Goal: Register for event/course

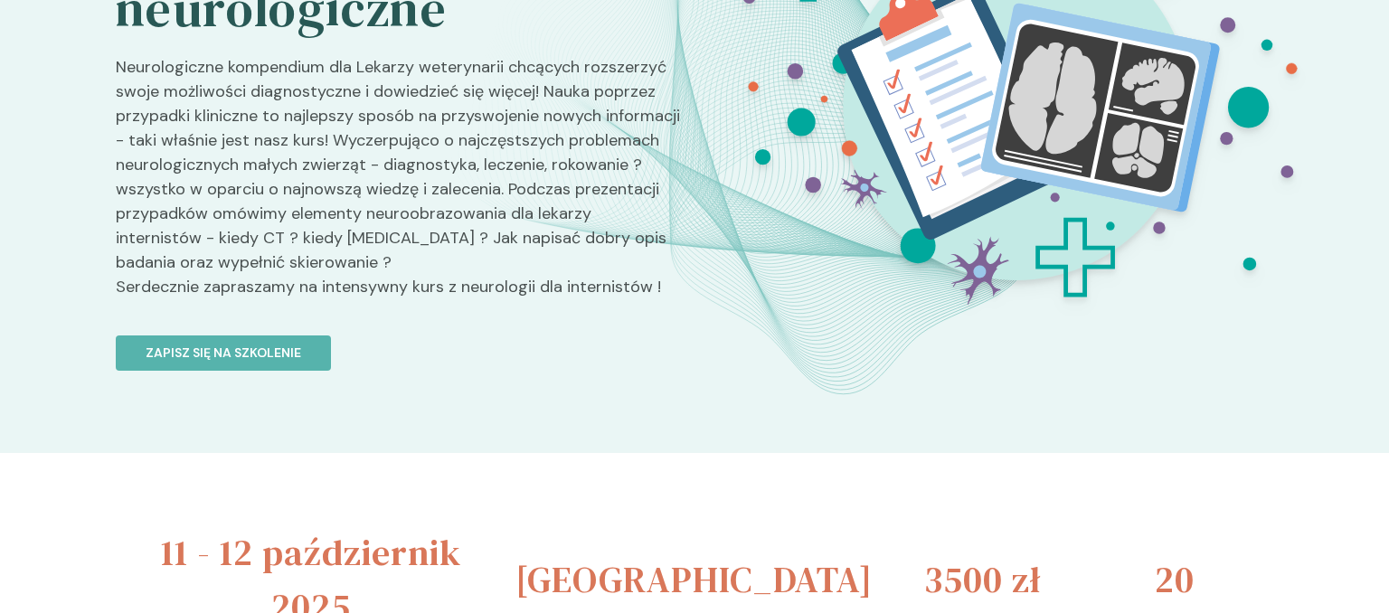
scroll to position [286, 0]
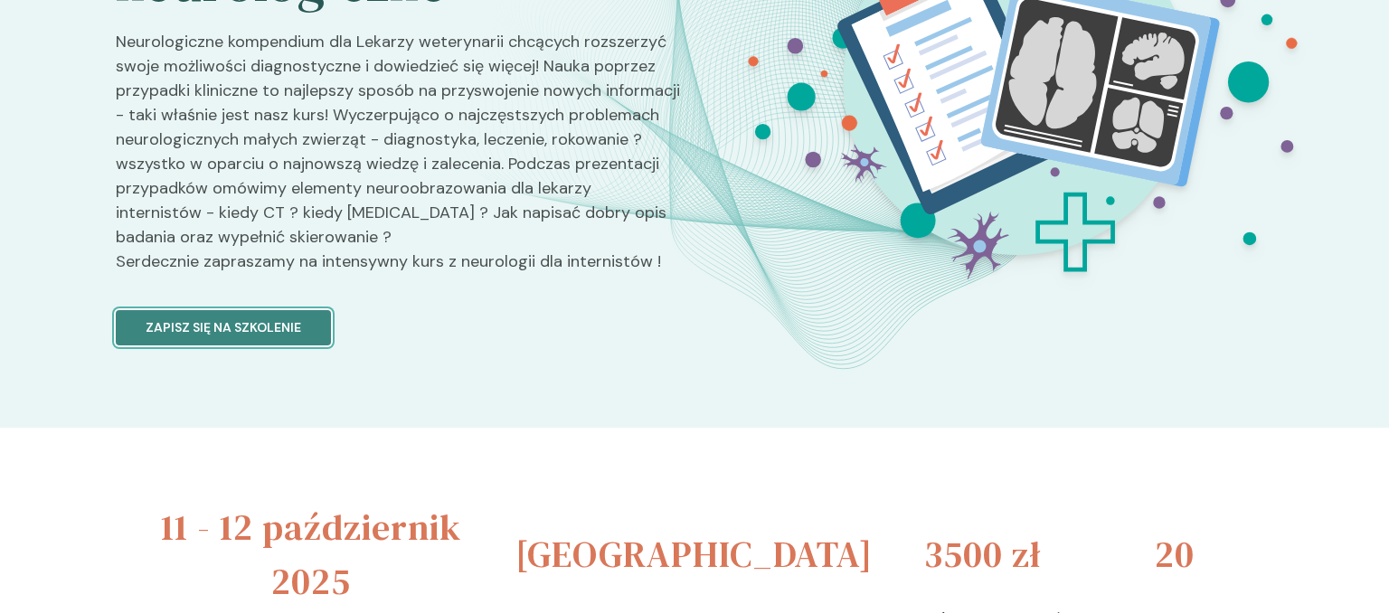
click at [203, 313] on button "Zapisz się na szkolenie" at bounding box center [223, 327] width 215 height 35
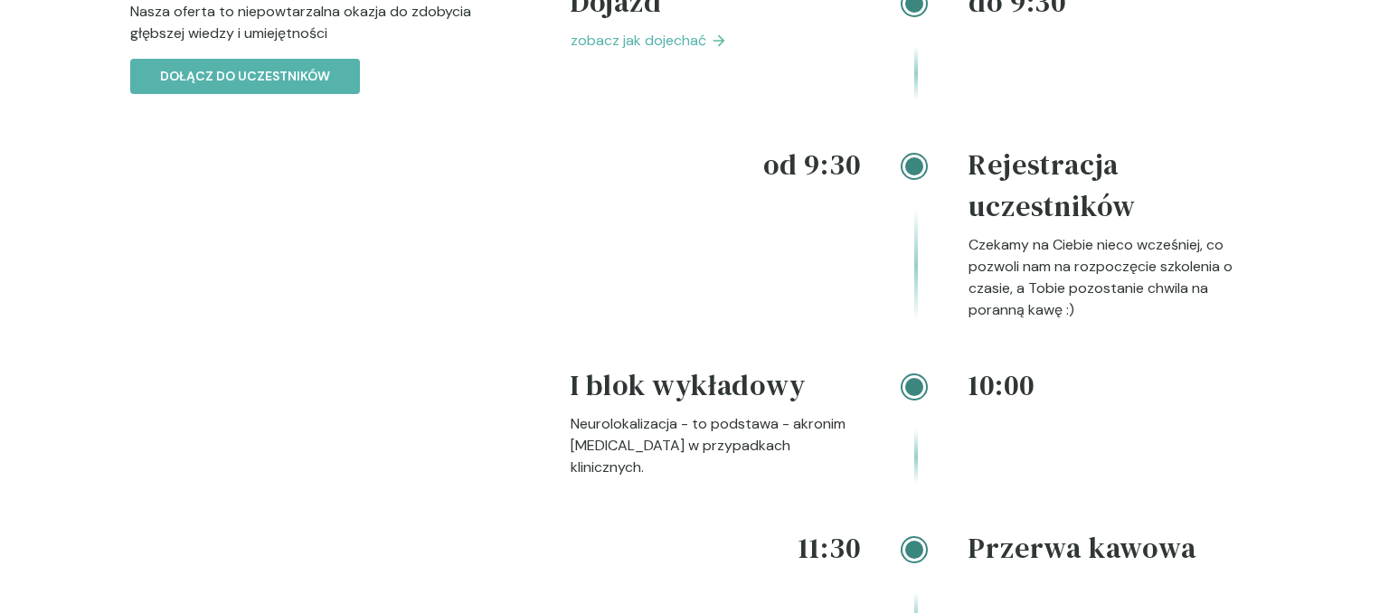
scroll to position [2673, 0]
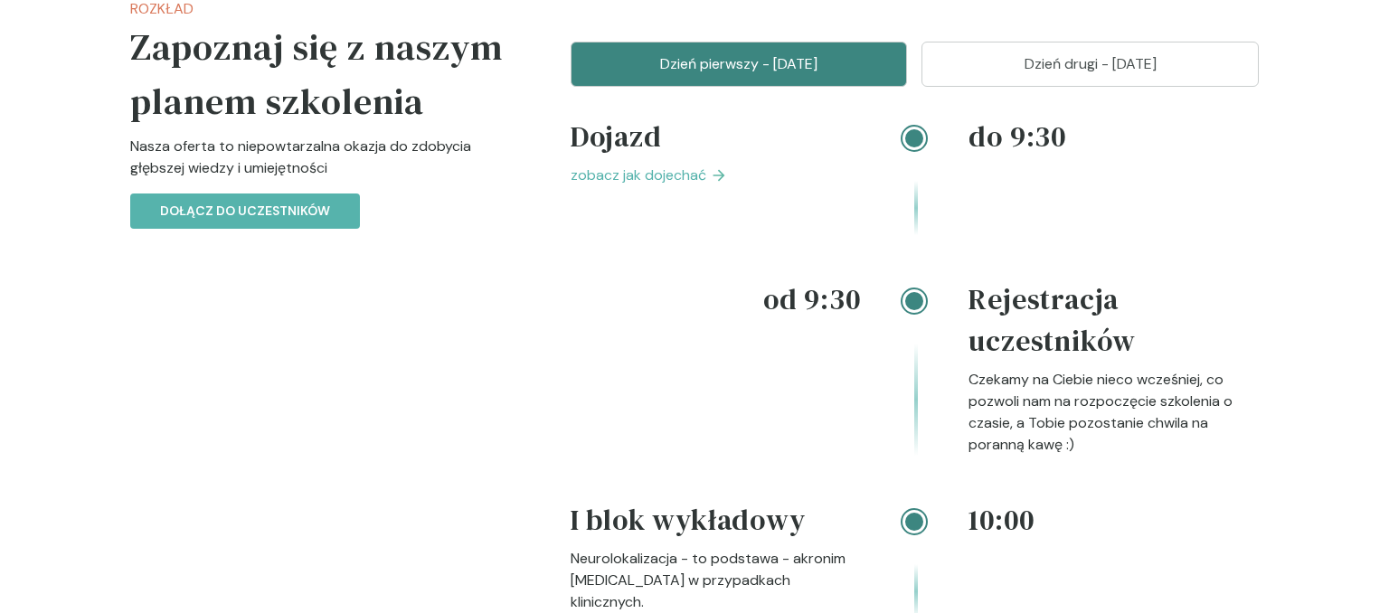
click at [687, 177] on span "zobacz jak dojechać" at bounding box center [639, 176] width 136 height 22
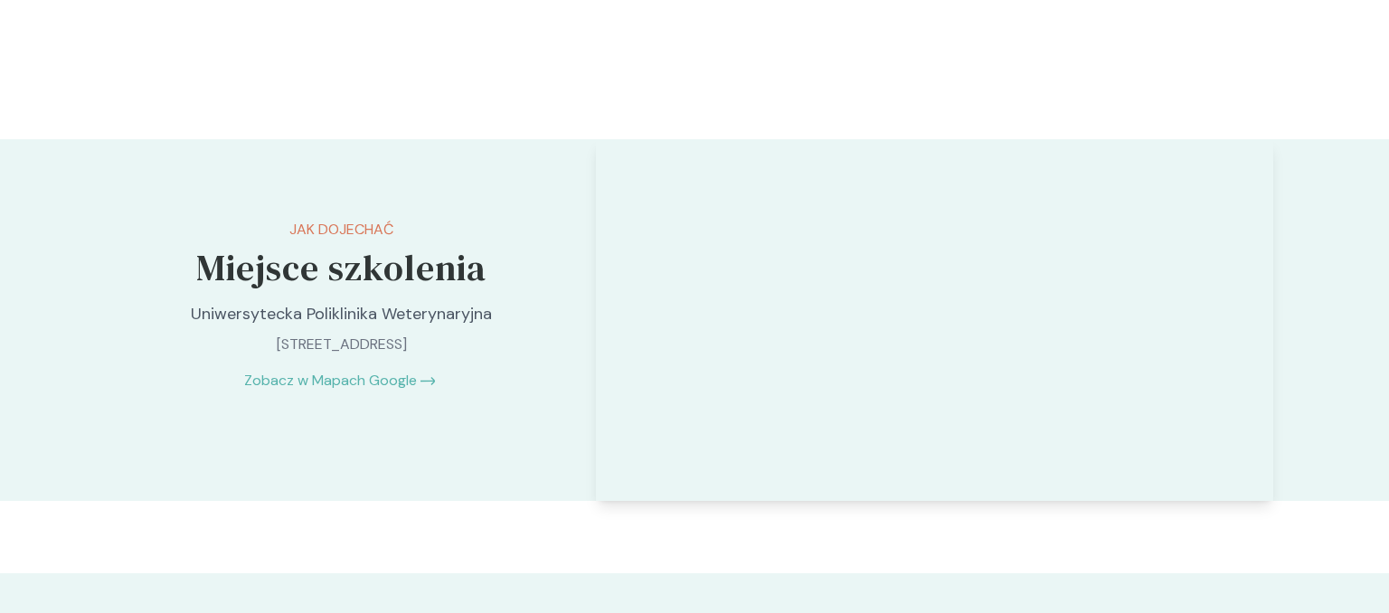
scroll to position [4547, 0]
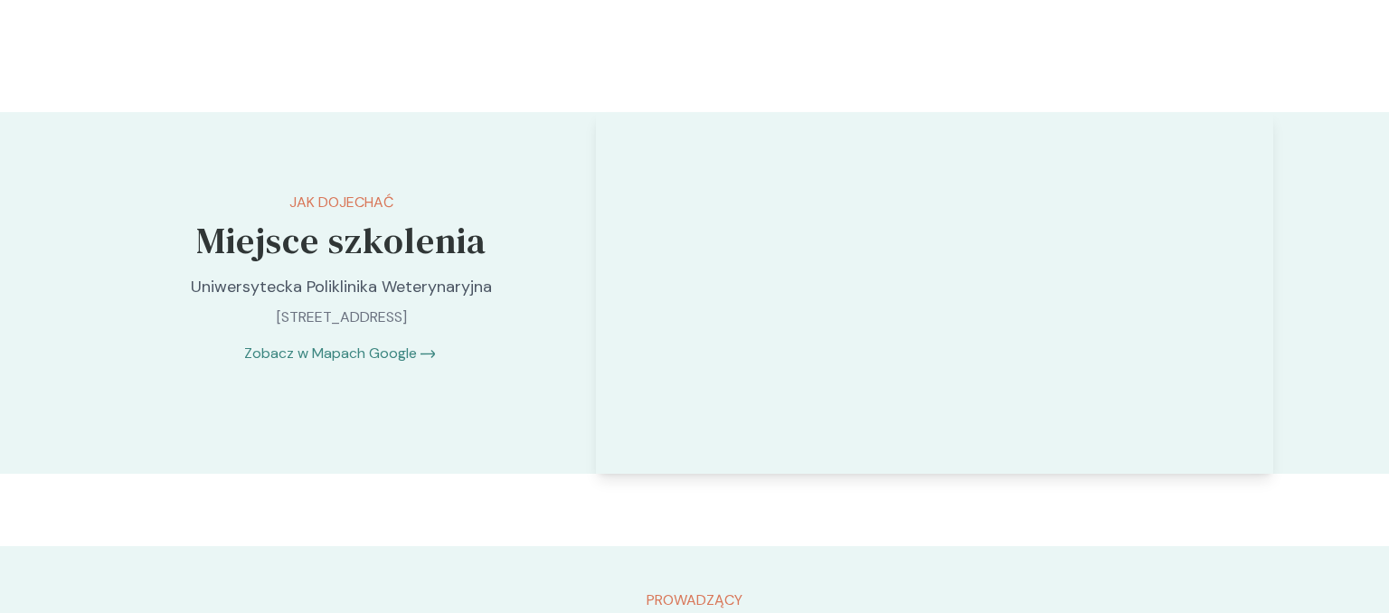
click at [391, 348] on link "Zobacz w Mapach Google" at bounding box center [330, 354] width 173 height 22
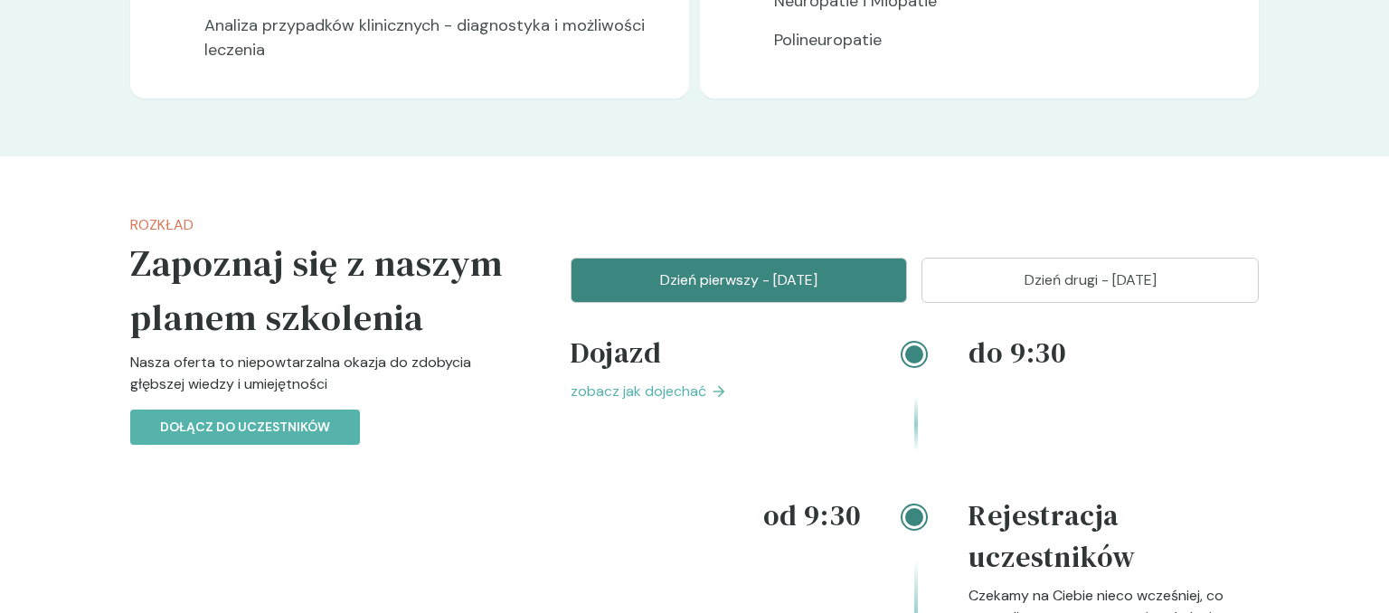
scroll to position [2438, 0]
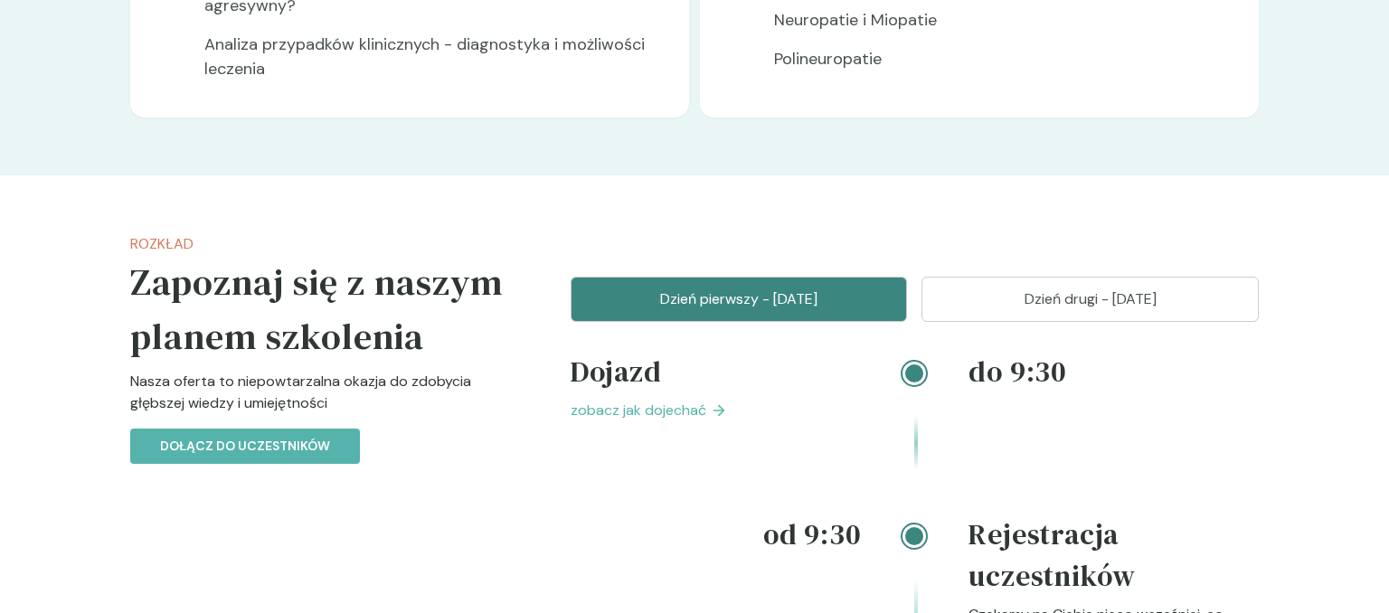
click at [1018, 291] on p "Dzień drugi - [DATE]" at bounding box center [1090, 299] width 292 height 22
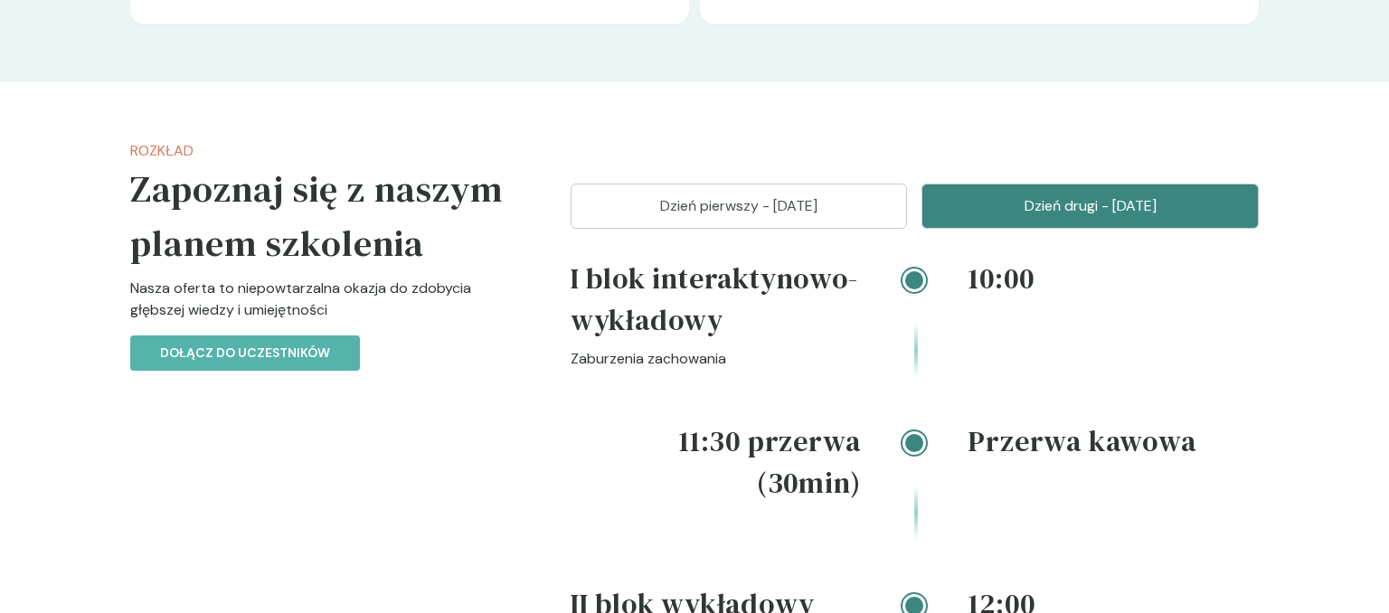
scroll to position [2534, 0]
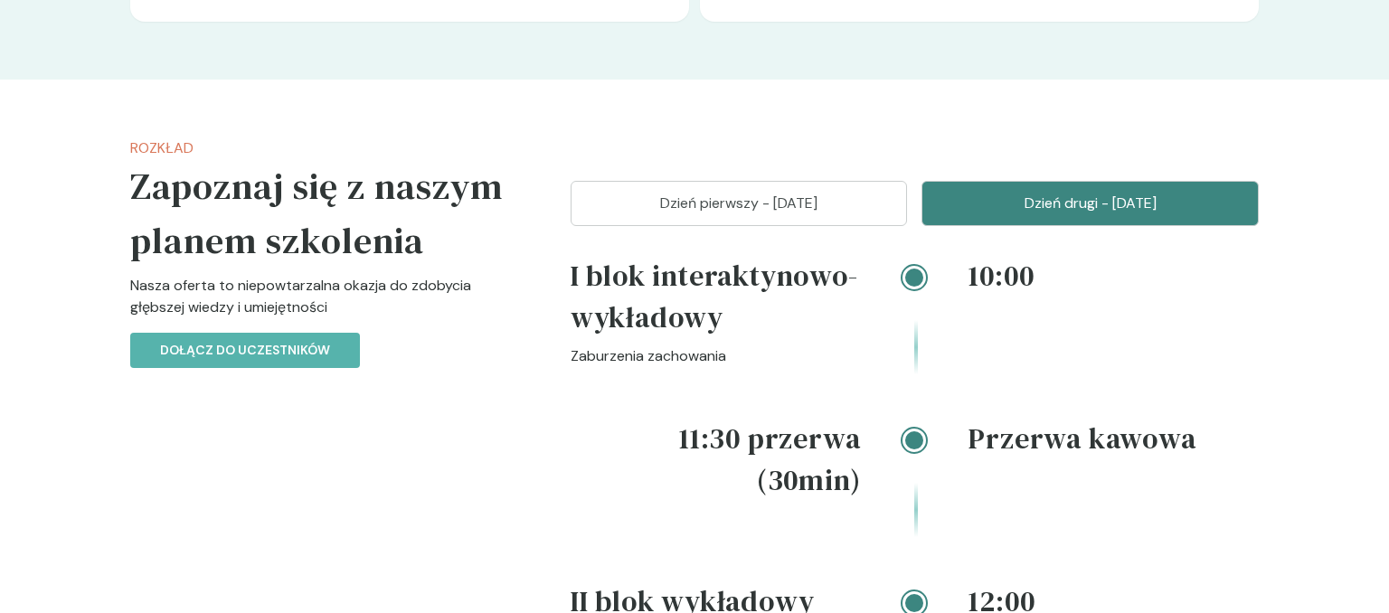
click at [814, 202] on p "Dzień pierwszy - [DATE]" at bounding box center [739, 204] width 292 height 22
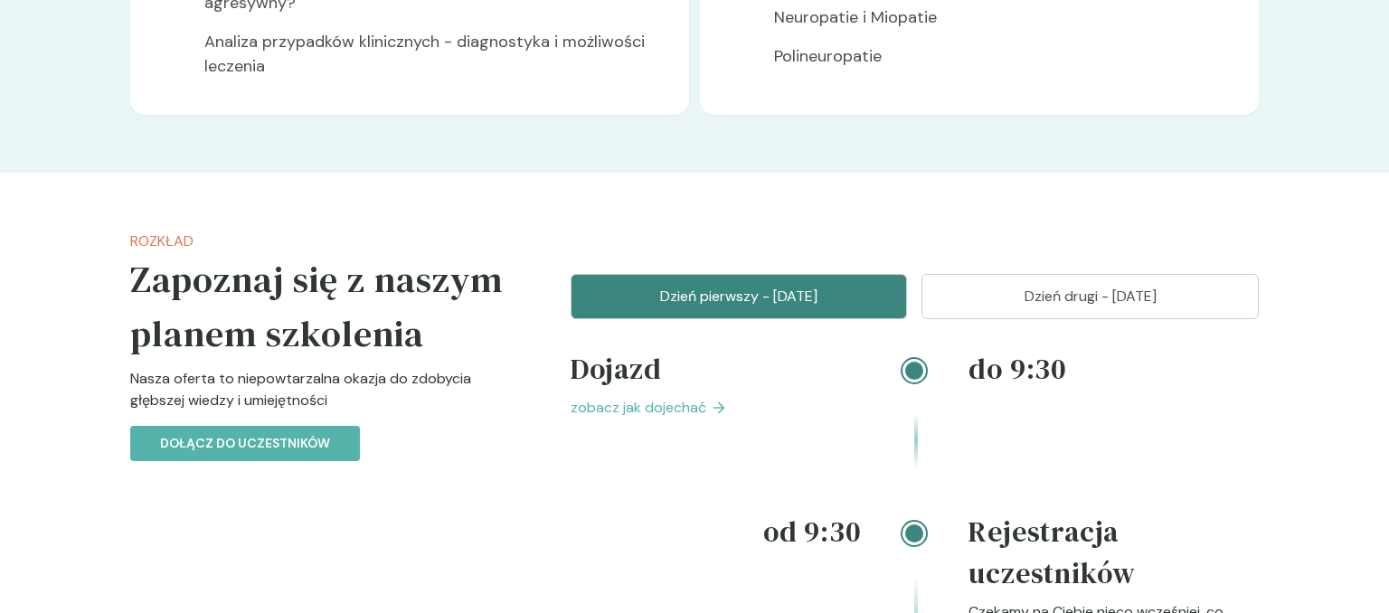
scroll to position [2438, 0]
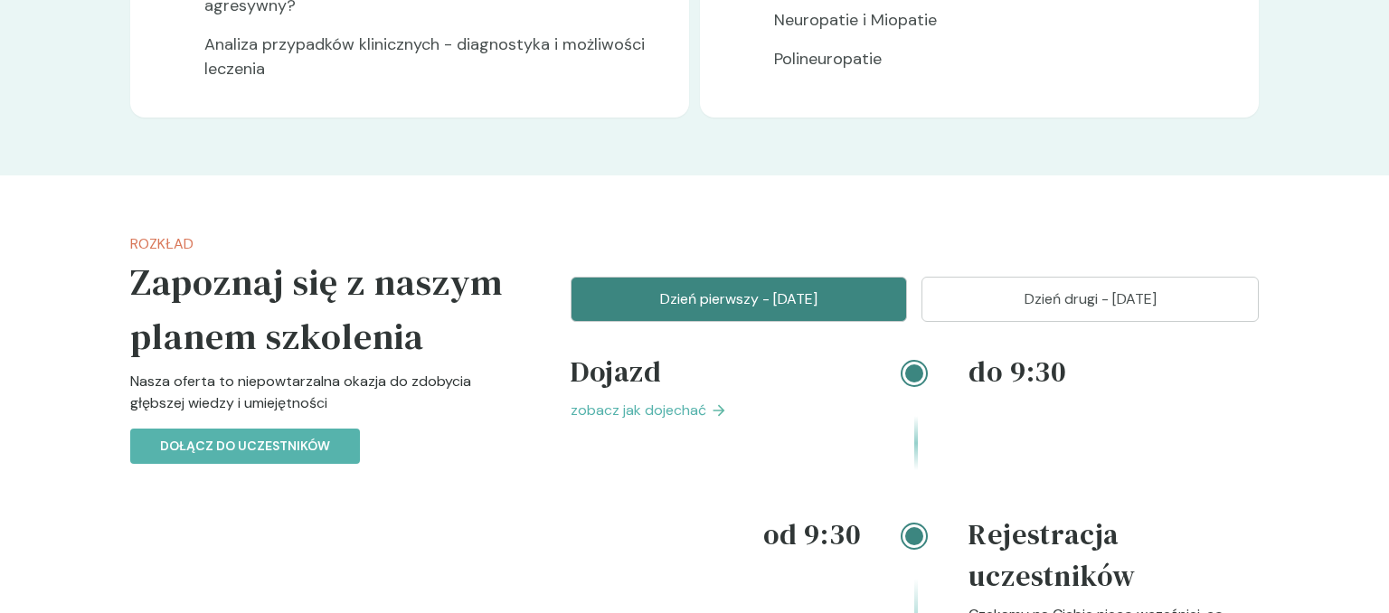
click at [1011, 282] on button "Dzień drugi - [DATE]" at bounding box center [1089, 299] width 337 height 45
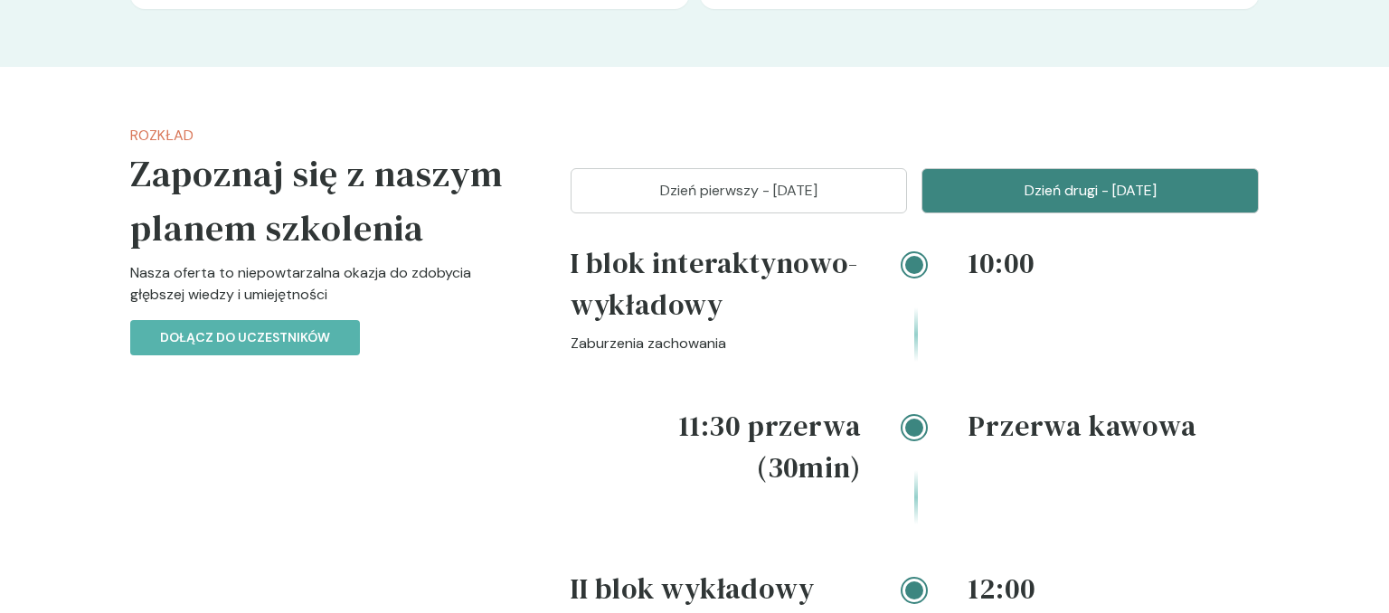
scroll to position [2534, 0]
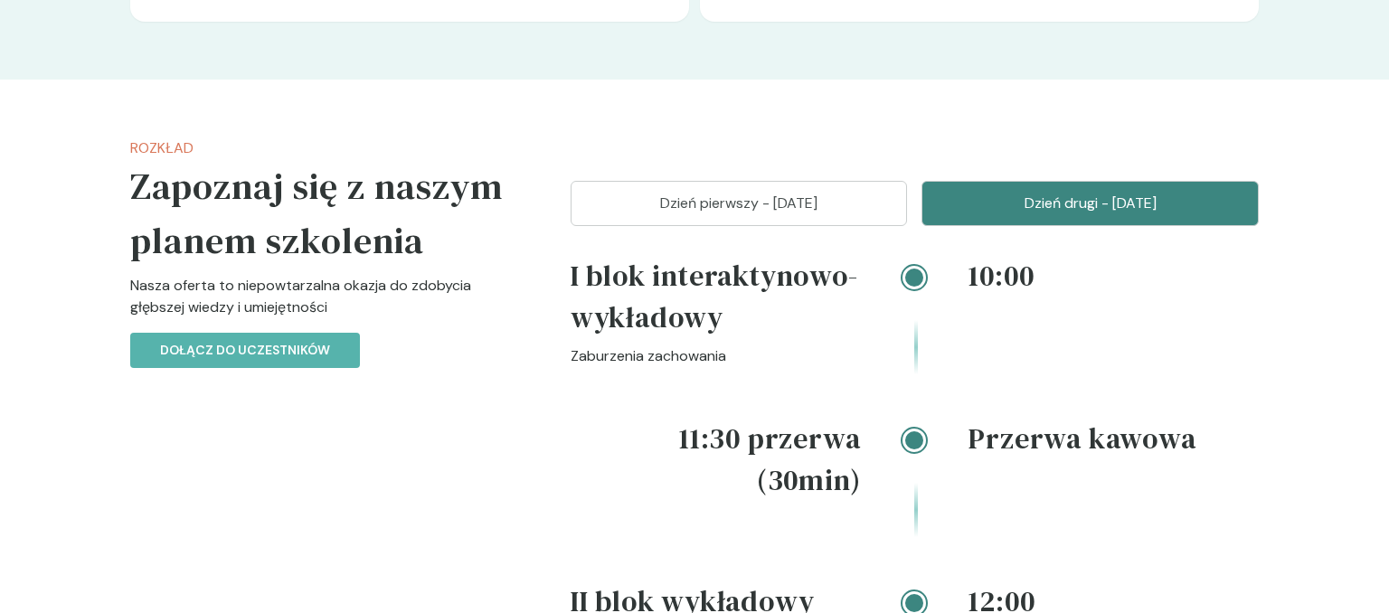
click at [812, 200] on p "Dzień pierwszy - [DATE]" at bounding box center [739, 204] width 292 height 22
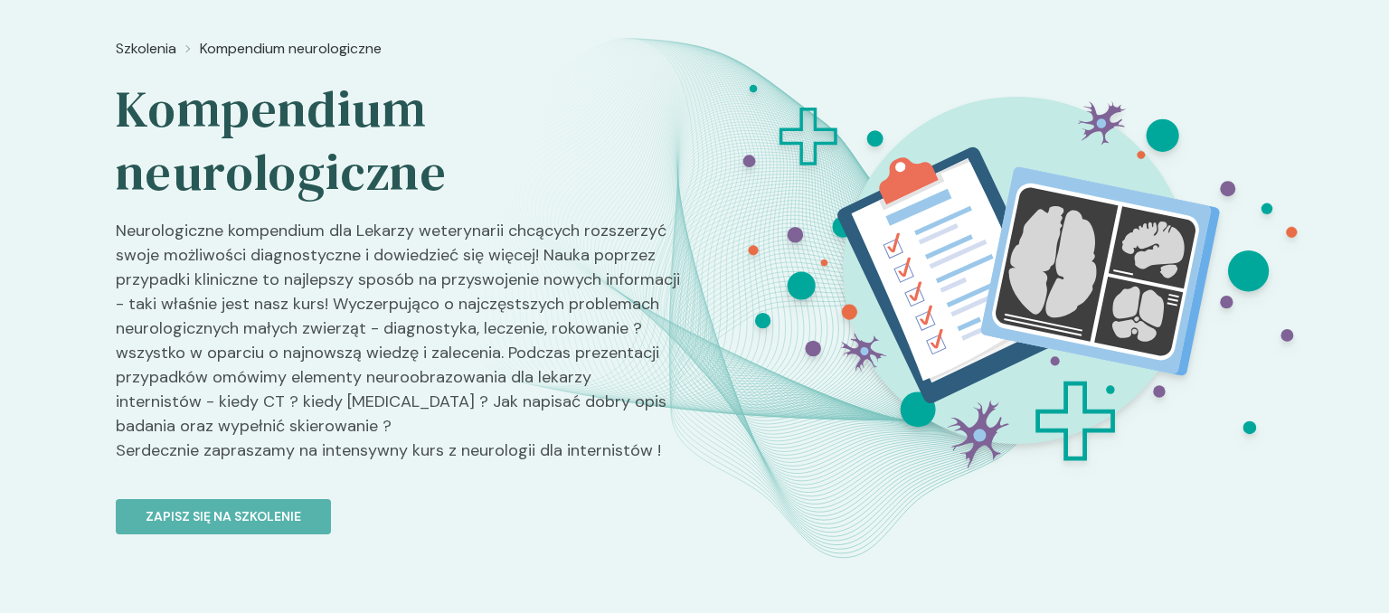
scroll to position [51, 0]
